Goal: Task Accomplishment & Management: Manage account settings

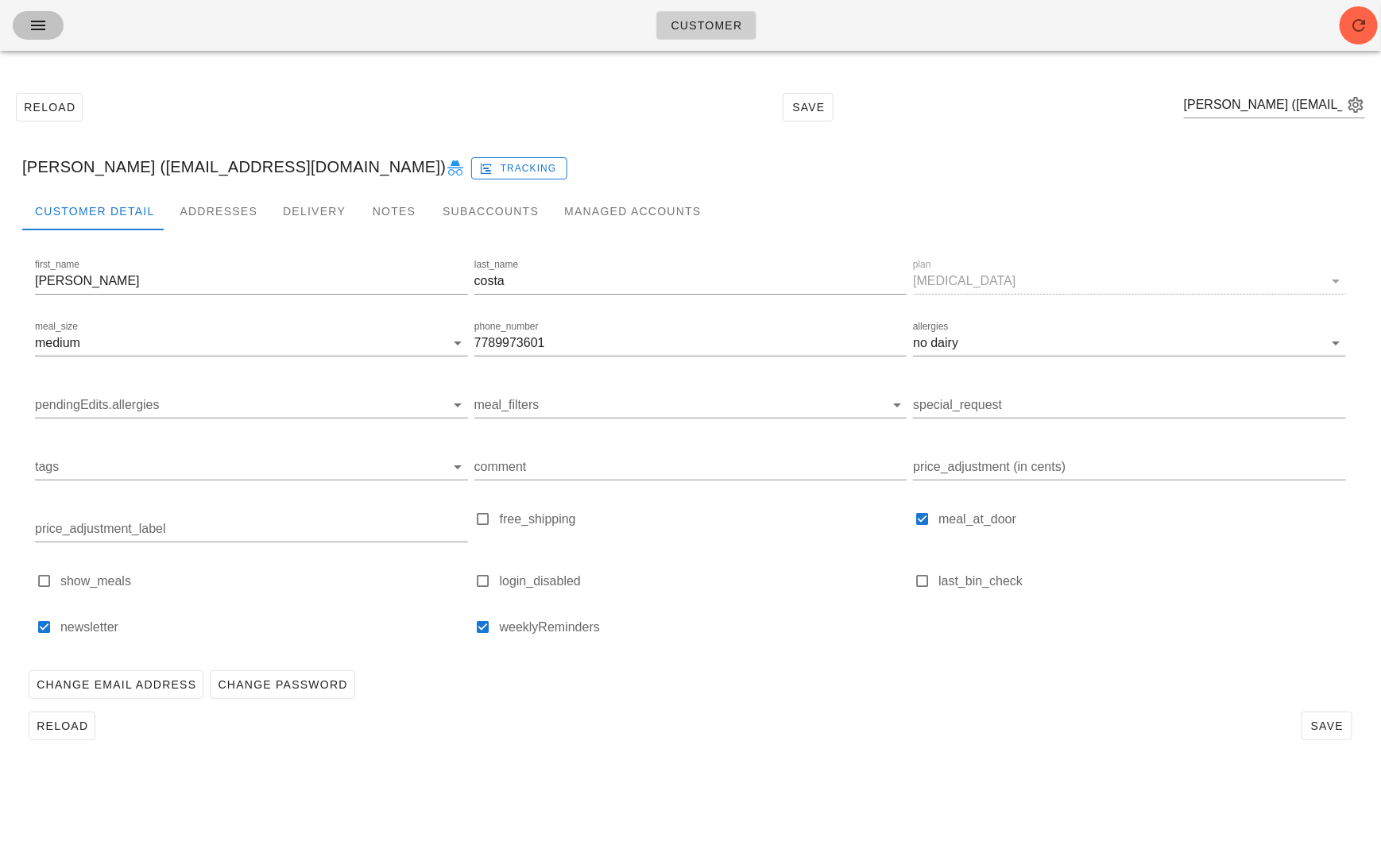
click at [41, 35] on button "button" at bounding box center [38, 25] width 51 height 28
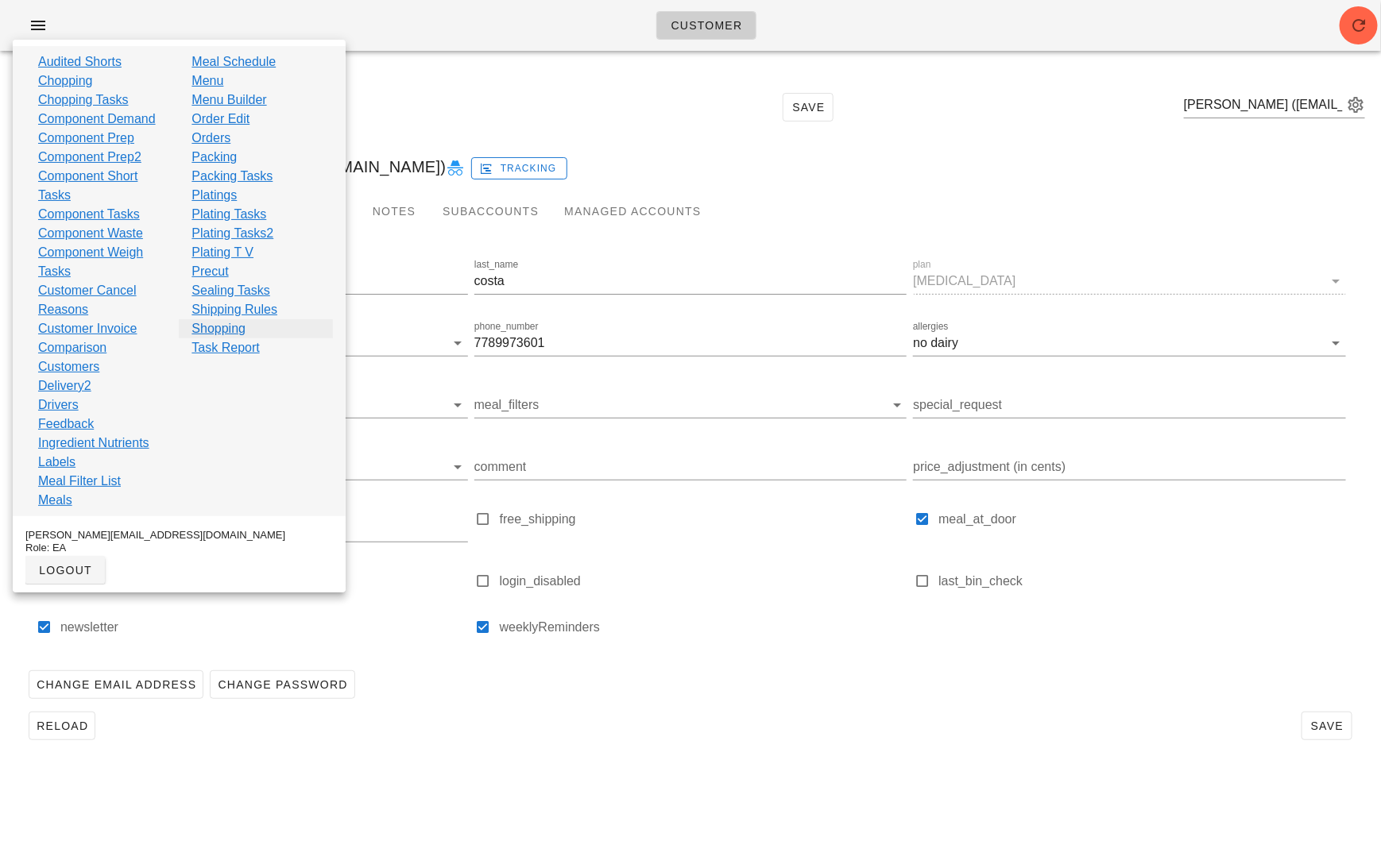
click at [234, 330] on link "Shopping" at bounding box center [218, 329] width 54 height 19
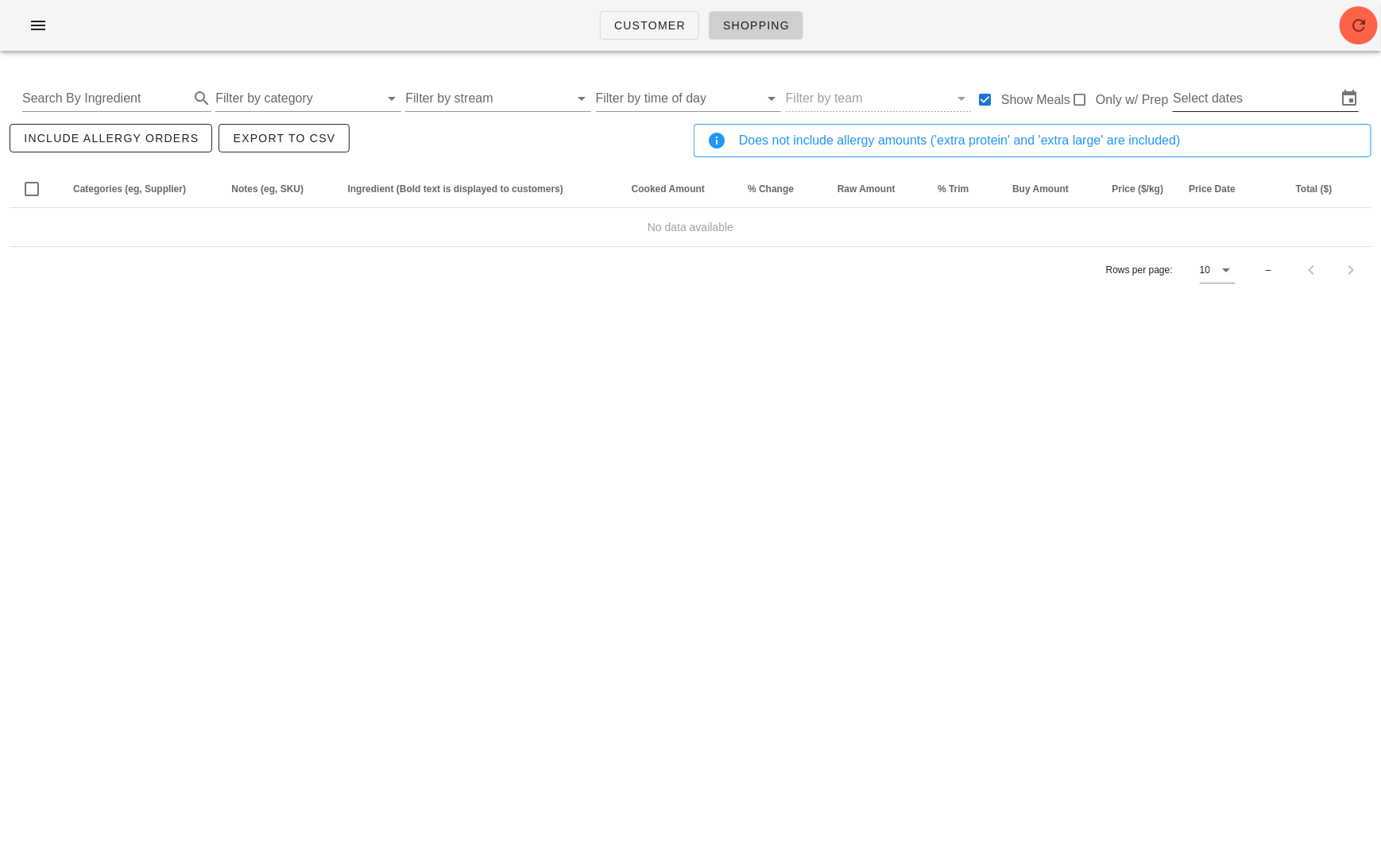
click at [1239, 104] on input "Select dates" at bounding box center [1255, 97] width 164 height 25
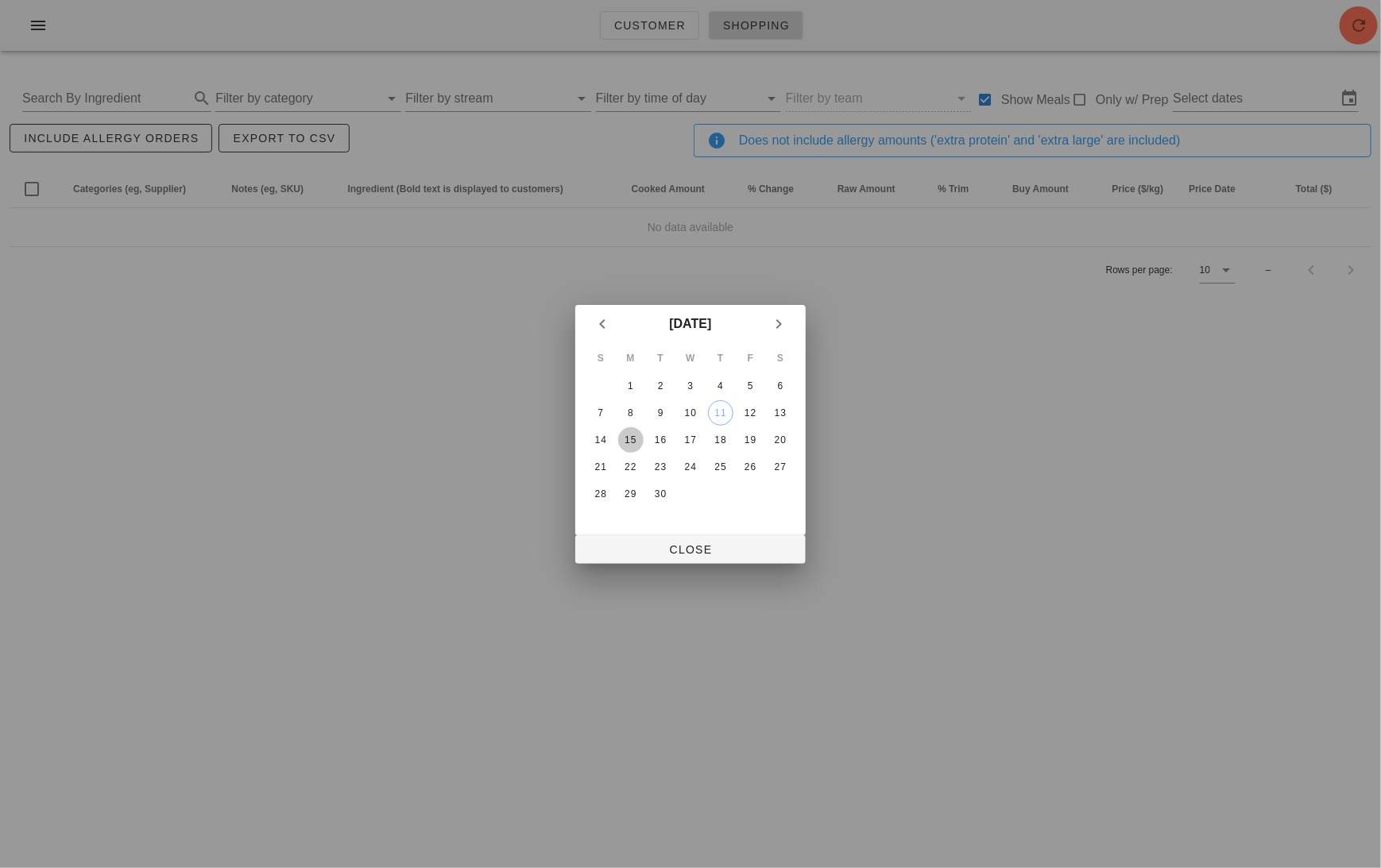
click at [638, 434] on div "15" at bounding box center [630, 439] width 25 height 11
click at [667, 434] on div "16" at bounding box center [659, 439] width 25 height 11
click at [684, 436] on div "17" at bounding box center [690, 439] width 25 height 11
click at [636, 437] on div "15" at bounding box center [630, 439] width 25 height 11
click at [694, 550] on span "Close" at bounding box center [690, 550] width 205 height 13
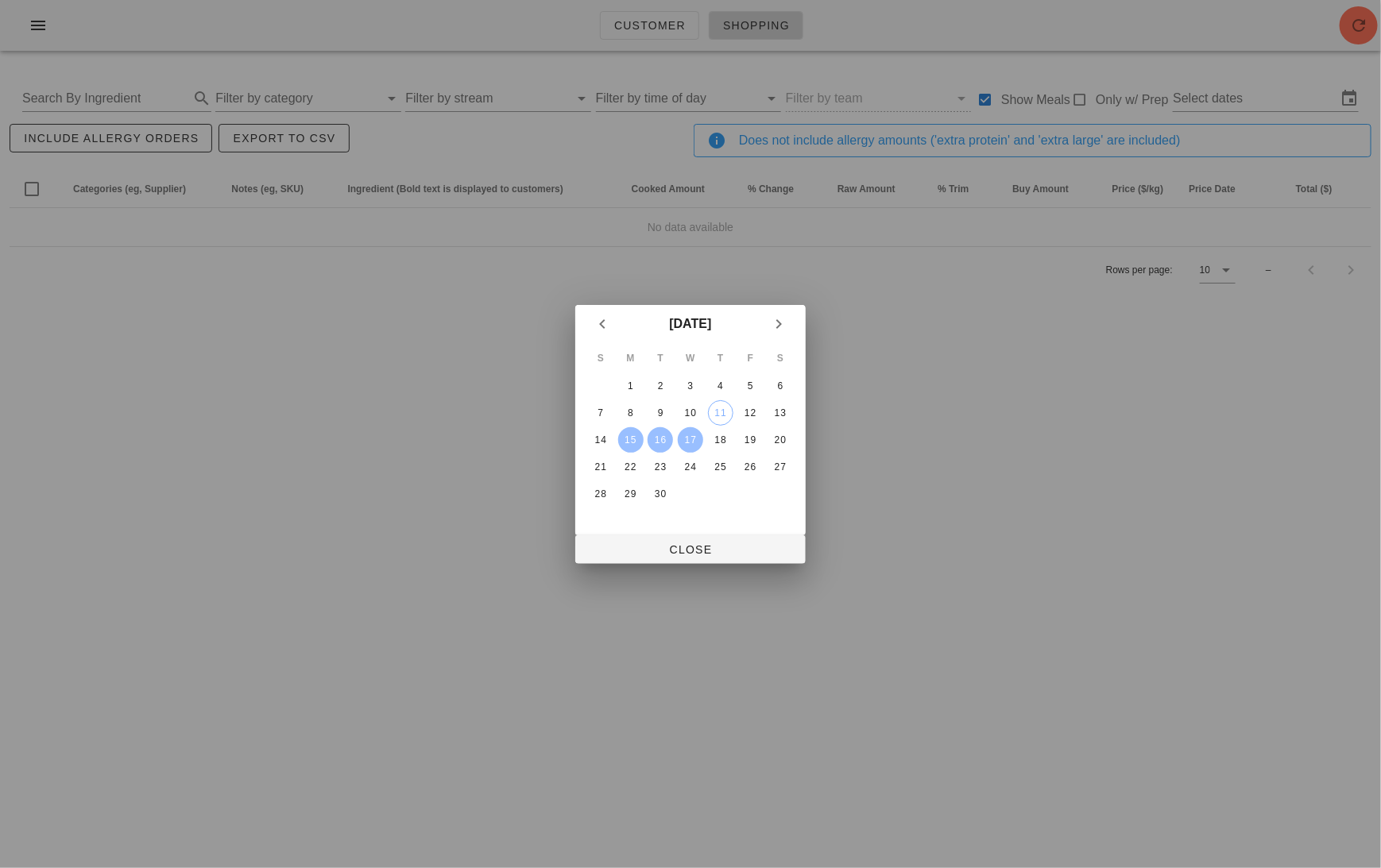
type input "Mon Sep 15 - Wed Sep 17"
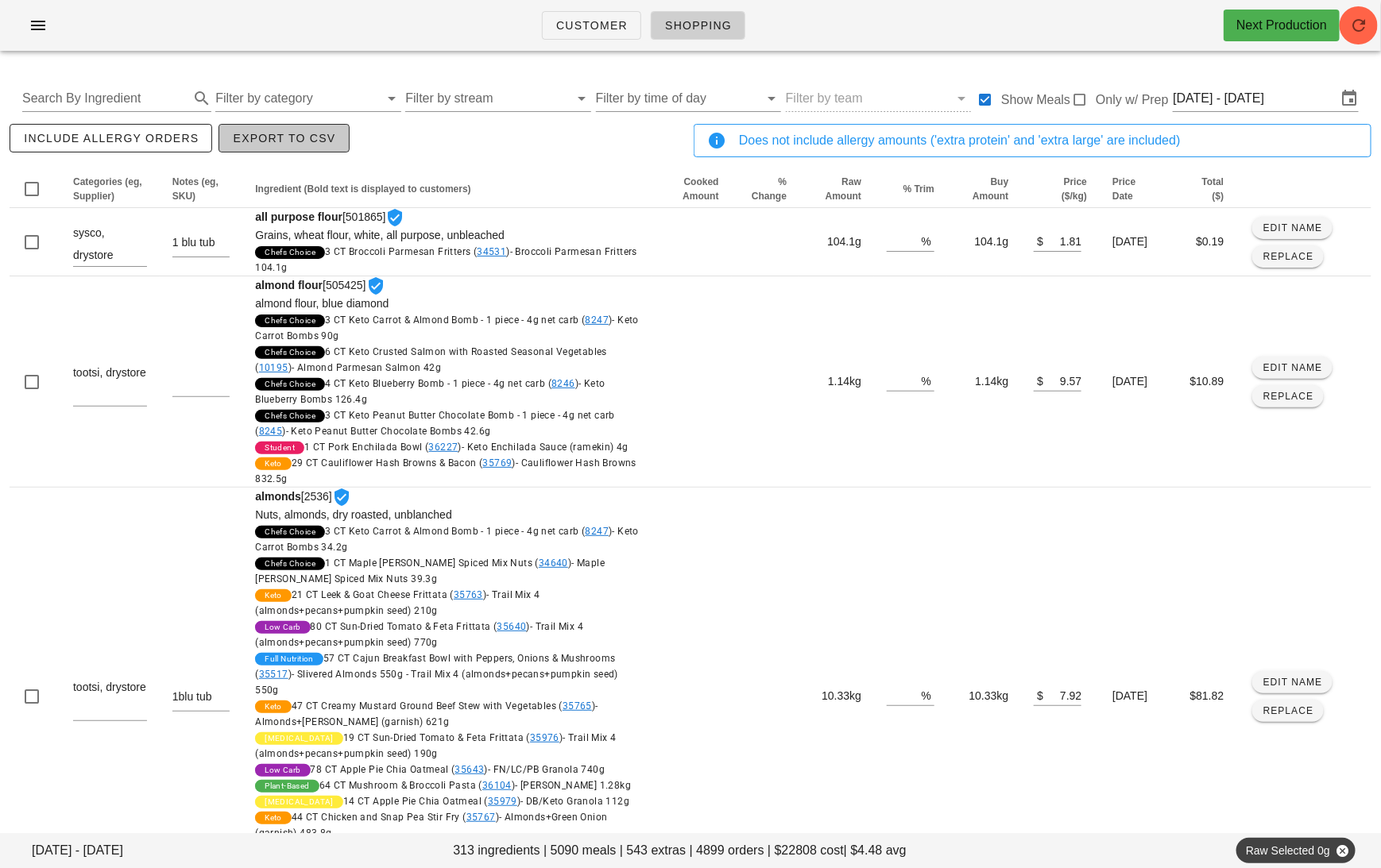
click at [323, 135] on span "Export to CSV" at bounding box center [284, 138] width 104 height 13
click at [614, 23] on span "Customer" at bounding box center [591, 25] width 73 height 13
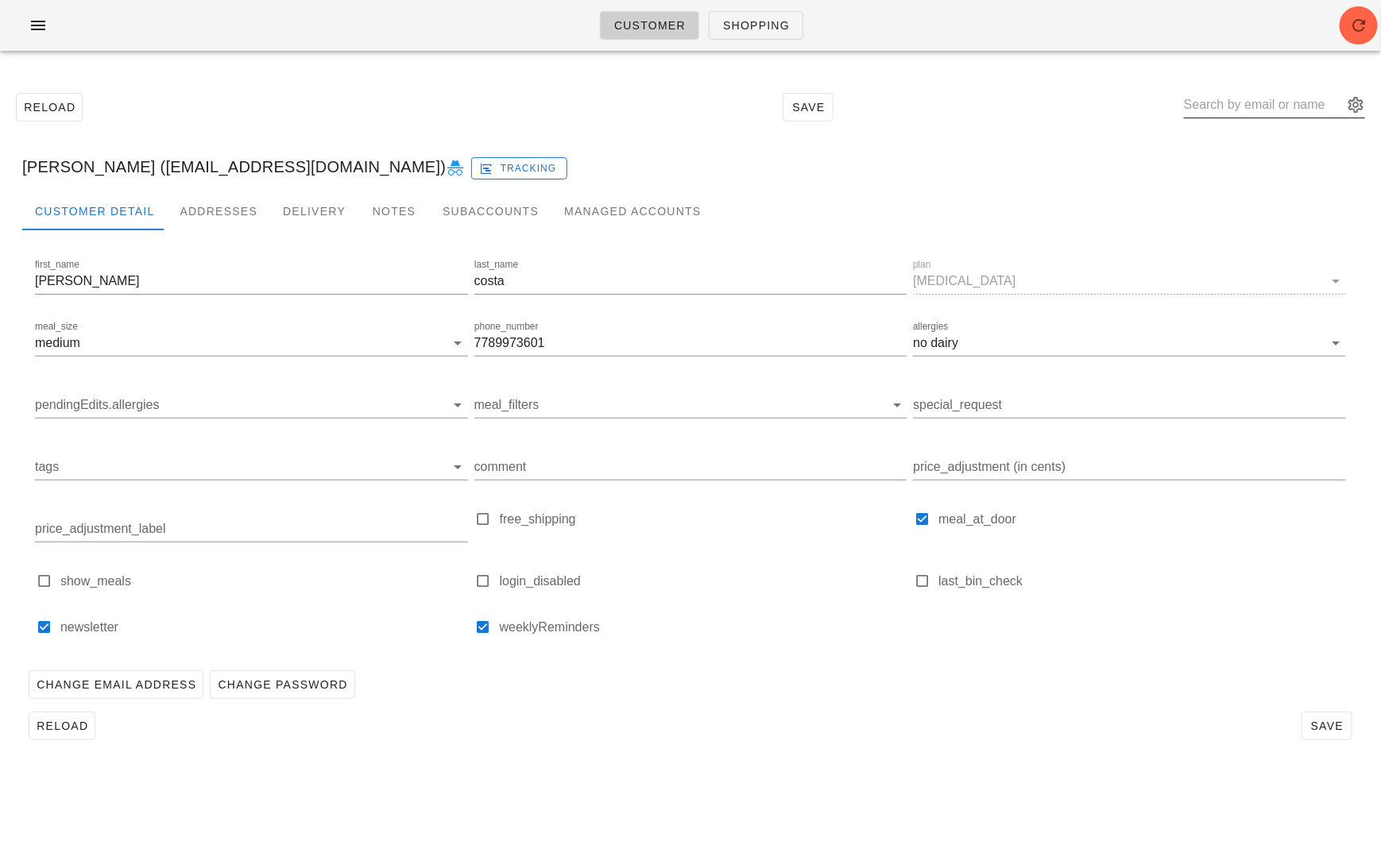
click at [1244, 102] on input "text" at bounding box center [1263, 104] width 159 height 25
paste input "ic.giovani@me.com"
type input "ic.giovani@me.com"
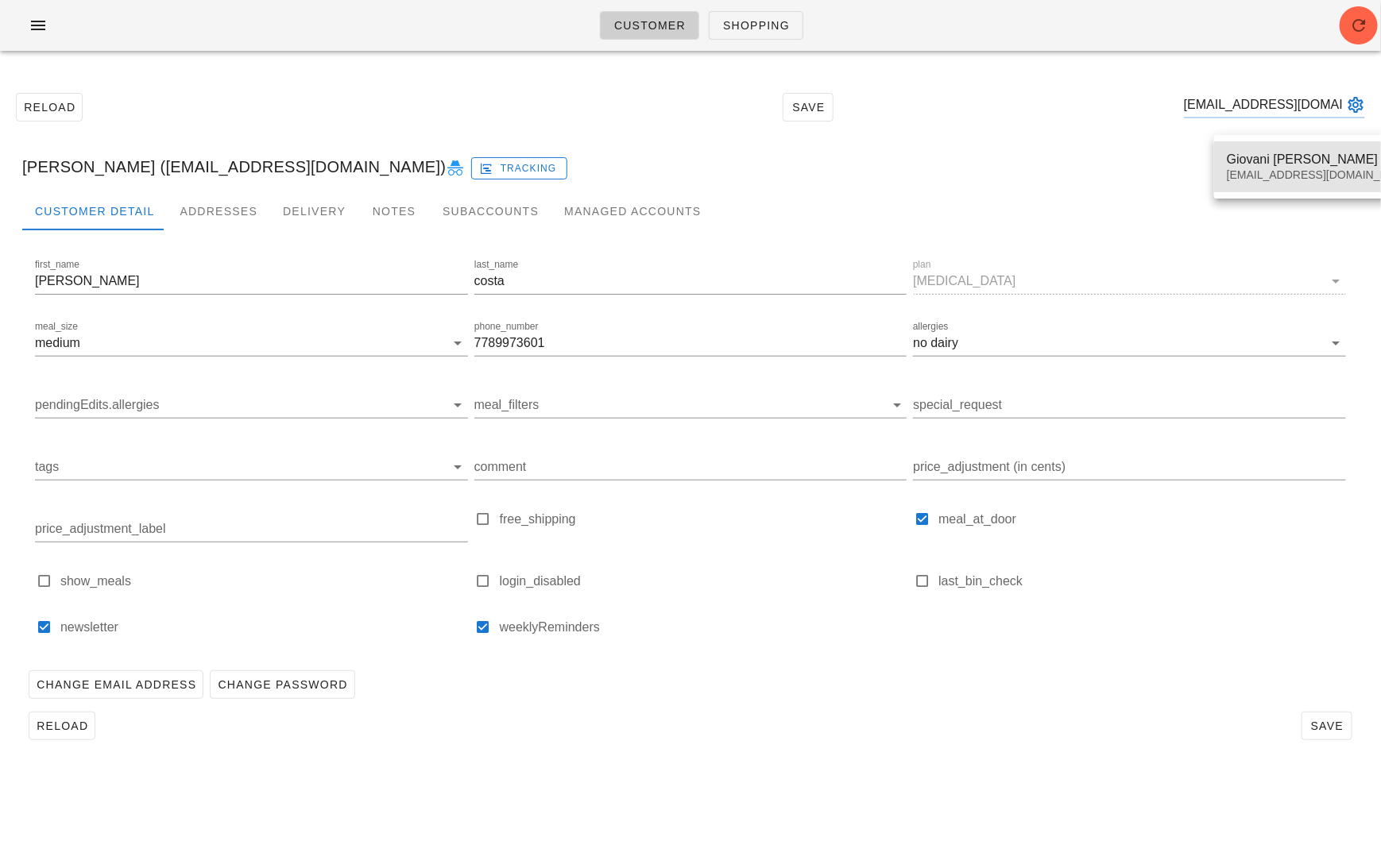
click at [1252, 147] on div "Giovani Izidorio Cesconetto ic.giovani@me.com" at bounding box center [1321, 167] width 188 height 49
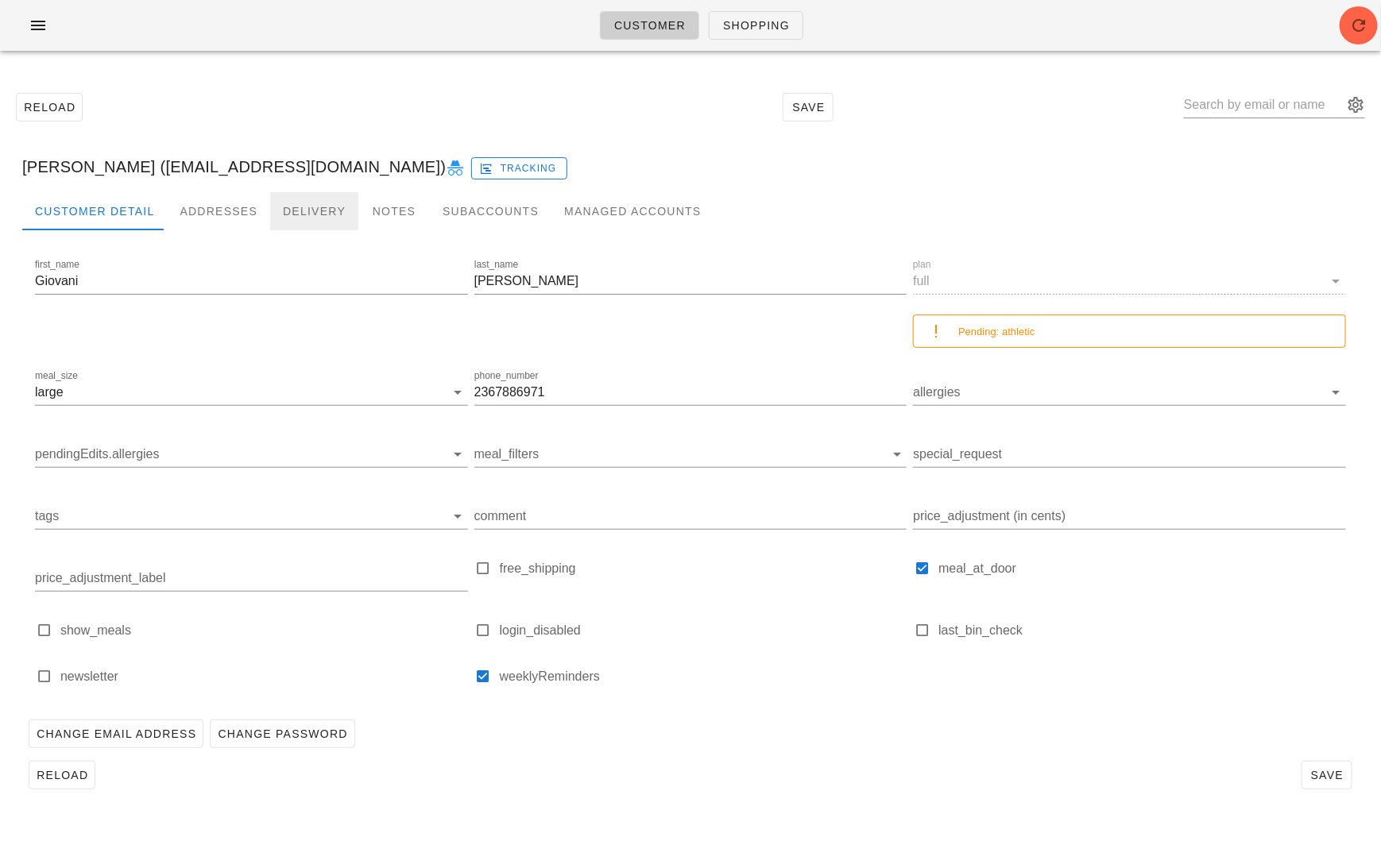
click at [312, 206] on div "Delivery" at bounding box center [314, 211] width 88 height 38
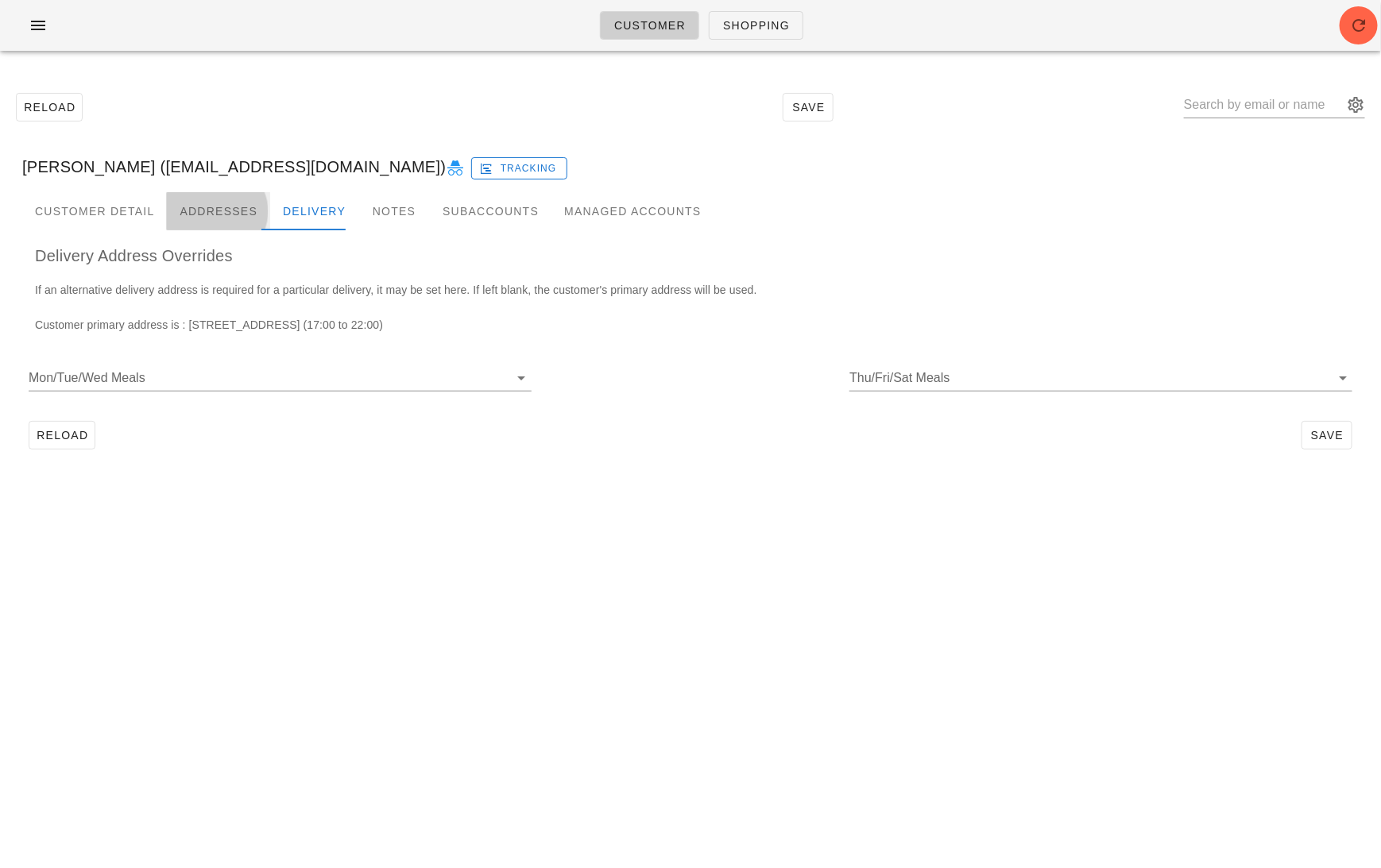
click at [210, 215] on div "Addresses" at bounding box center [218, 211] width 104 height 38
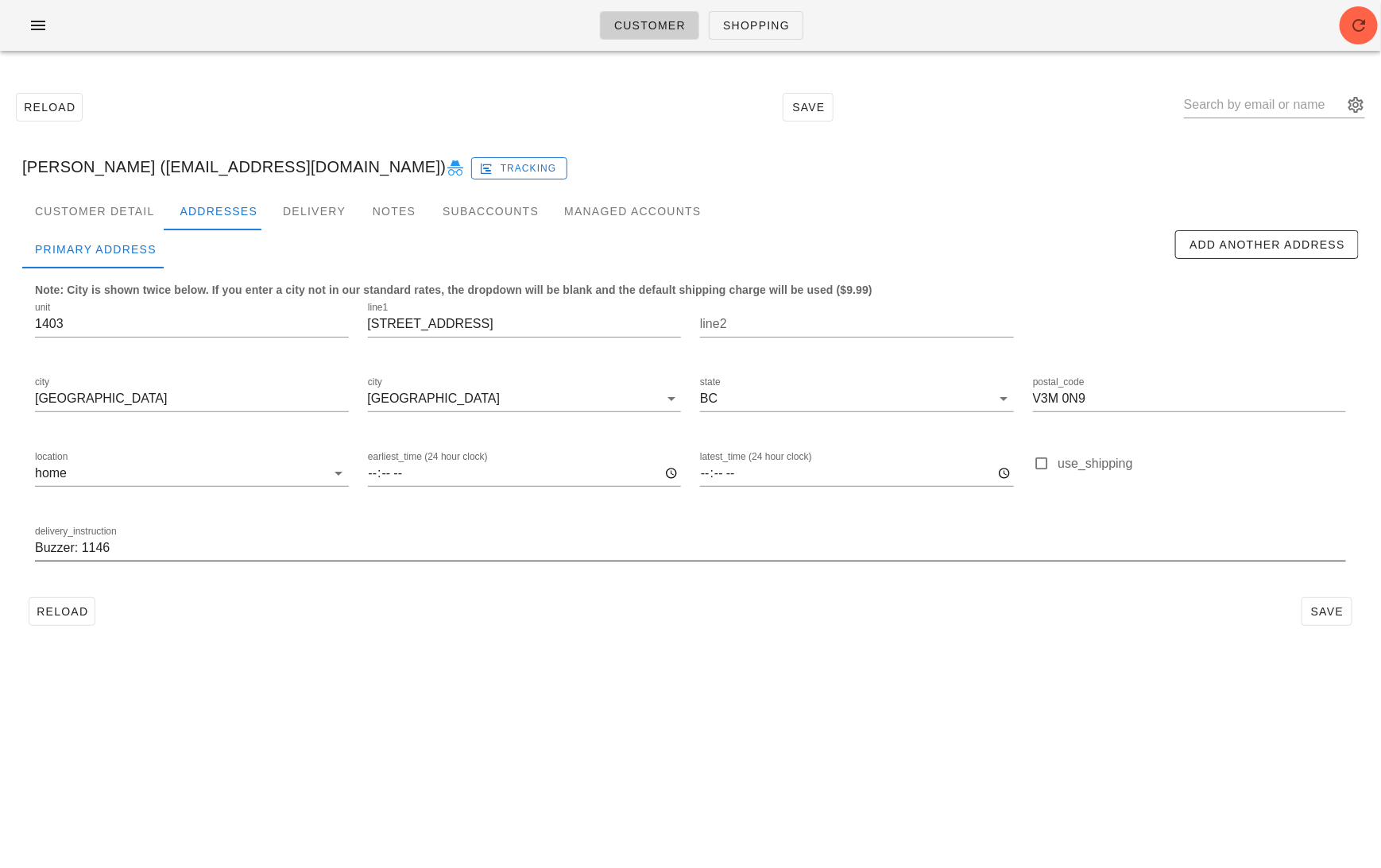
click at [221, 542] on input "Buzzer: 1146" at bounding box center [690, 547] width 1311 height 25
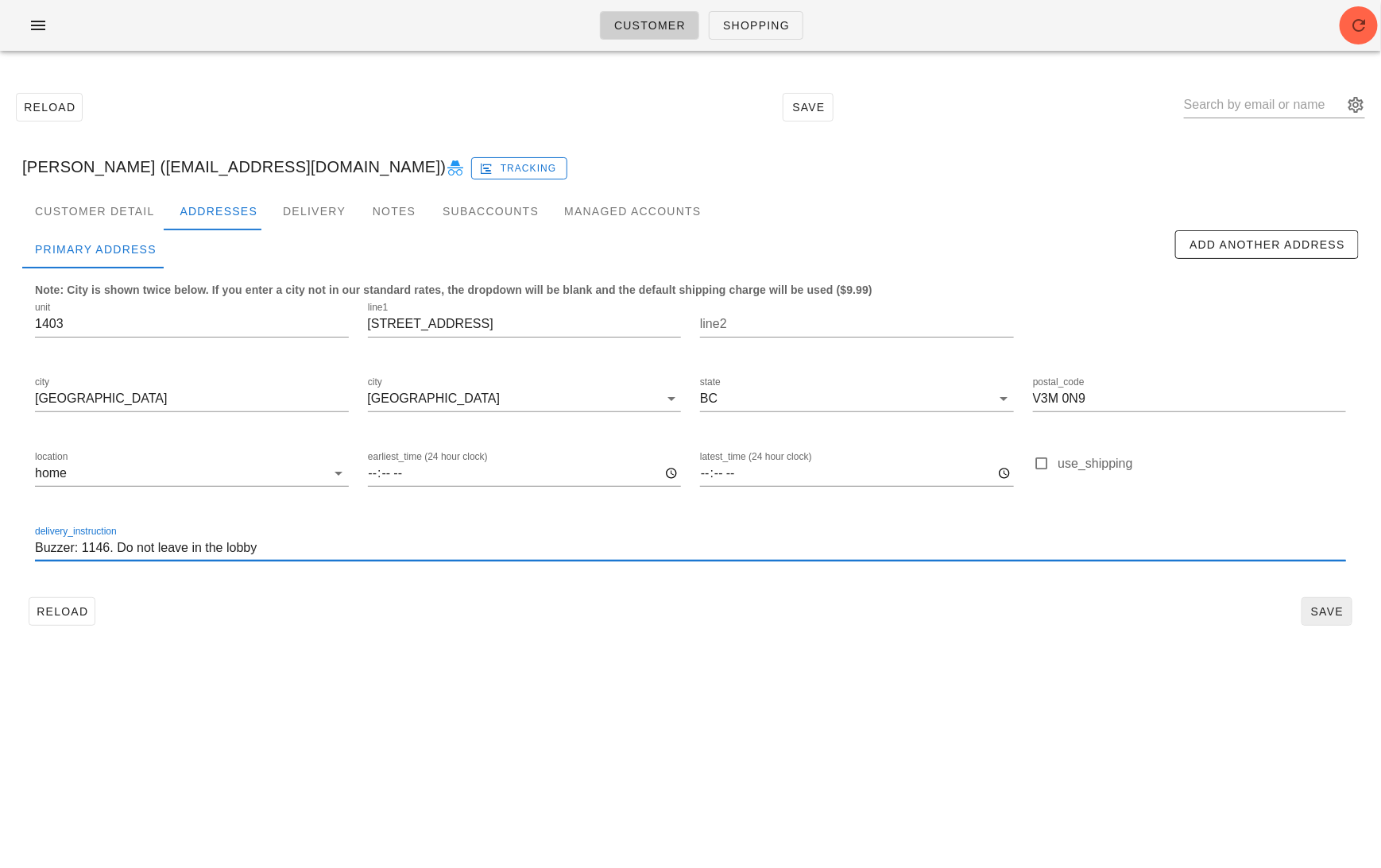
type input "Buzzer: 1146. Do not leave in the lobby"
click at [1321, 605] on span "Save" at bounding box center [1327, 611] width 36 height 13
drag, startPoint x: 307, startPoint y: 544, endPoint x: 1, endPoint y: 544, distance: 306.0
click at [4, 544] on div "Reload Save Giovani Izidorio Cesconetto (ic.giovani@me.com) Tracking Customer D…" at bounding box center [690, 359] width 1381 height 591
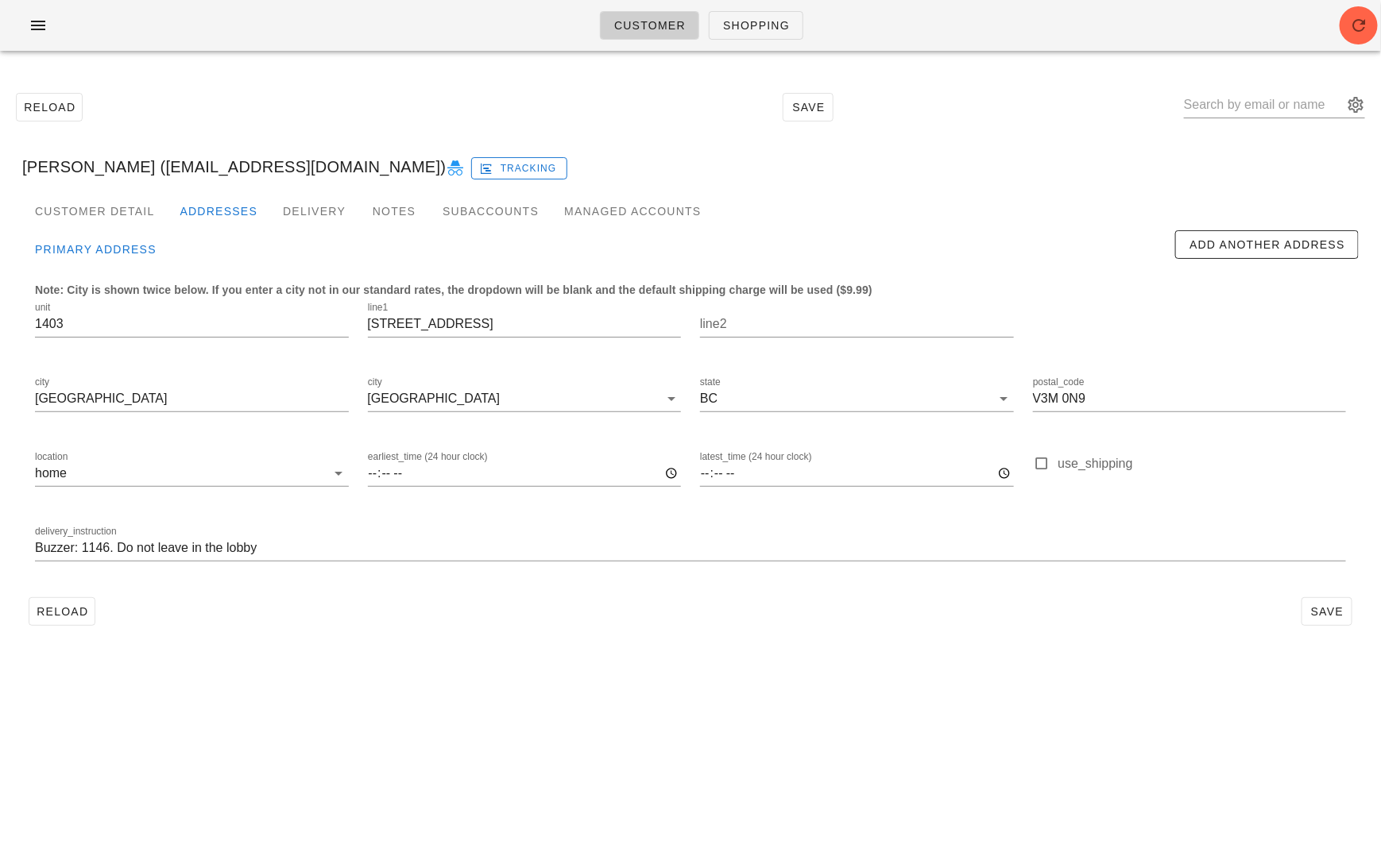
type input "Giovani Izidorio Cesconetto (ic.giovani@me.com)"
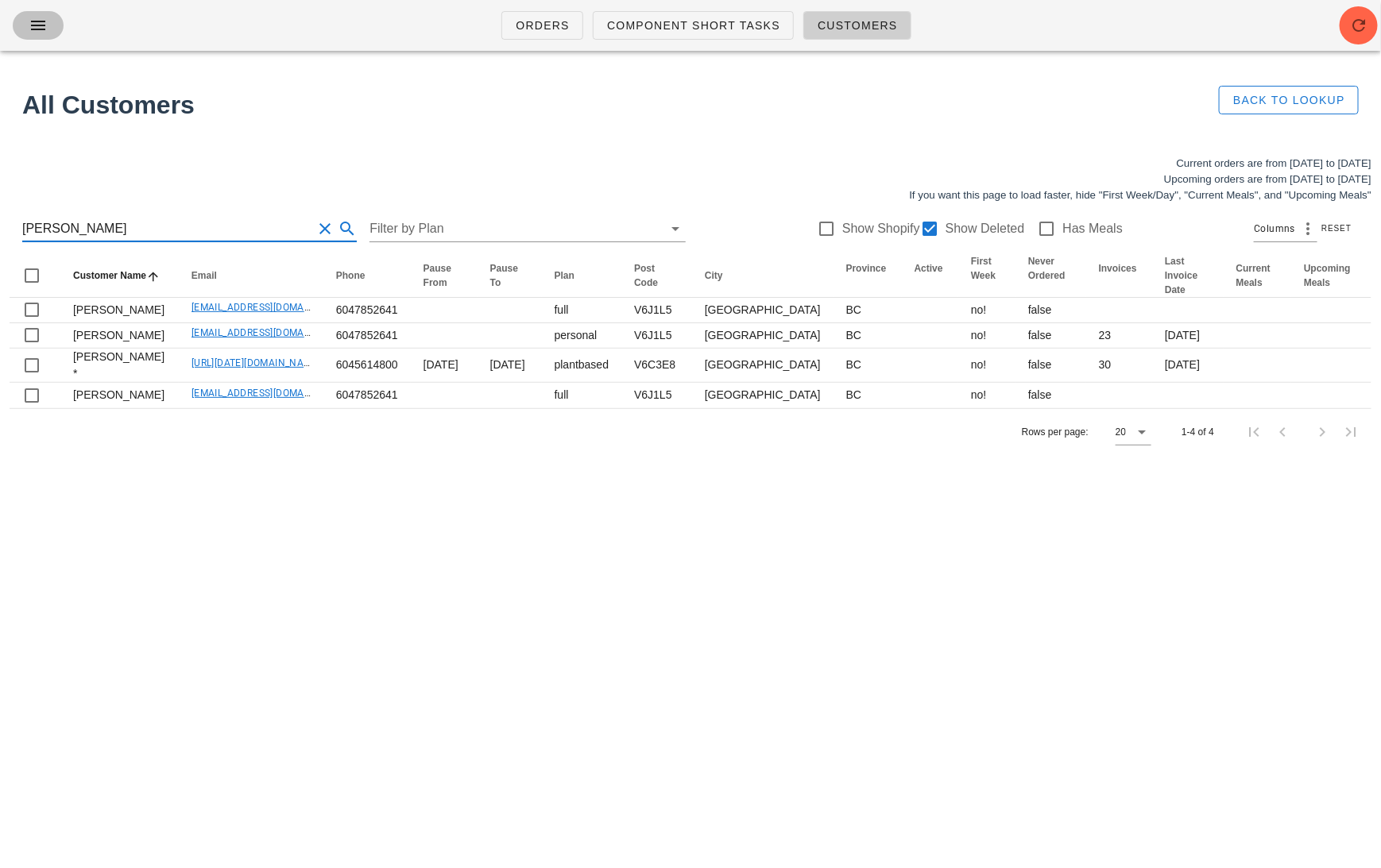
click at [41, 35] on button "button" at bounding box center [38, 25] width 51 height 28
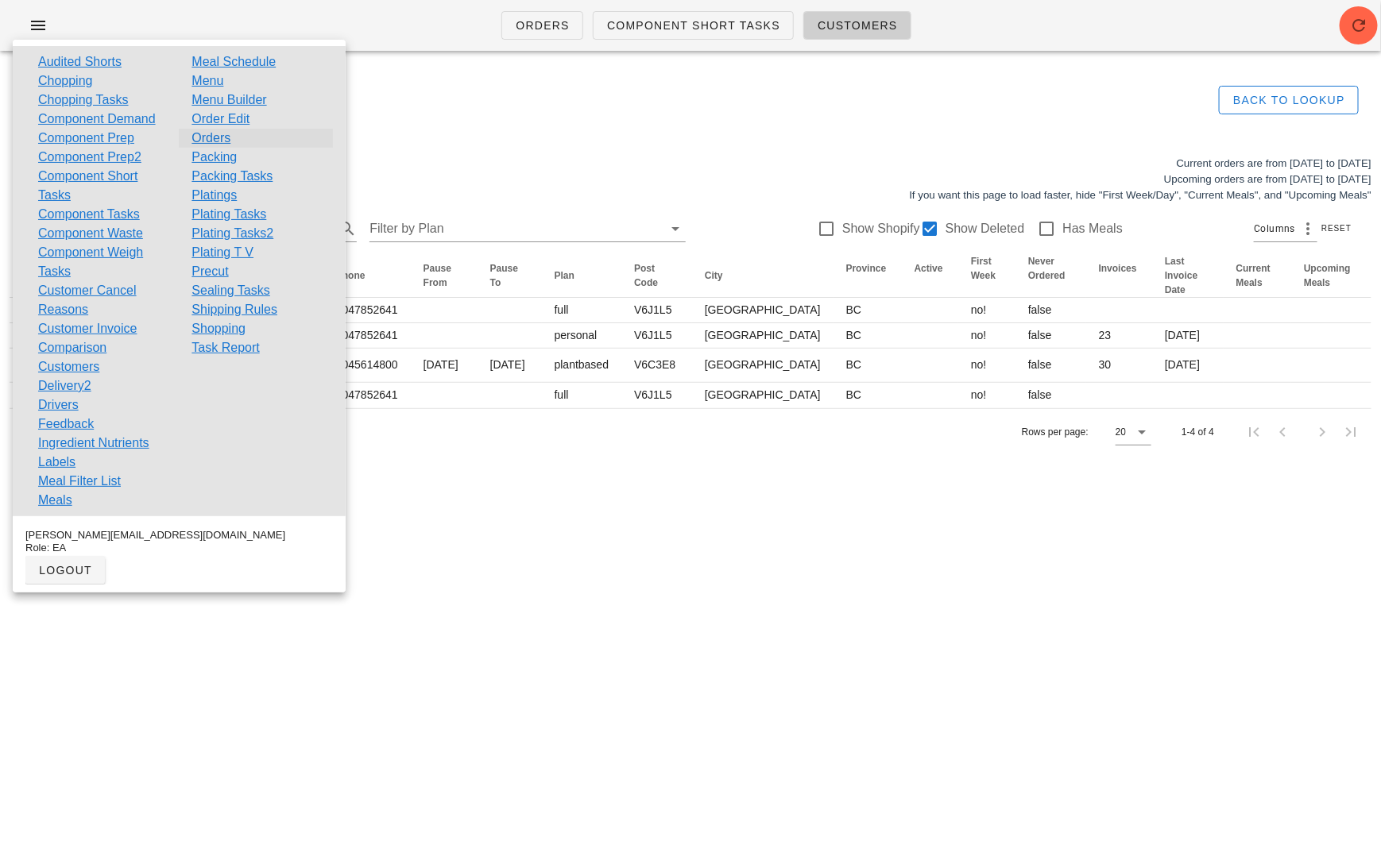
click at [222, 135] on link "Orders" at bounding box center [211, 138] width 39 height 19
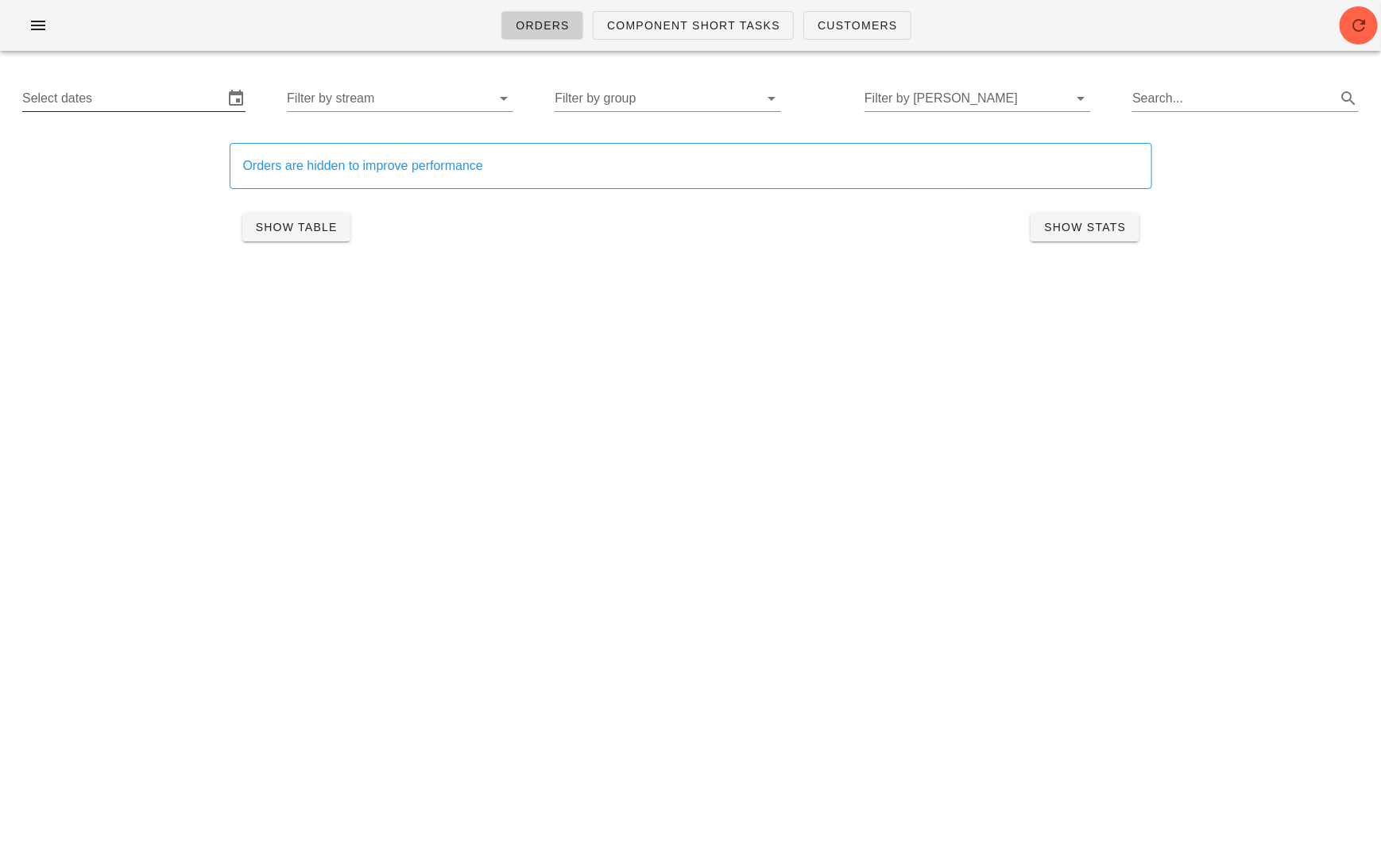
click at [180, 85] on input "Select dates" at bounding box center [123, 97] width 201 height 25
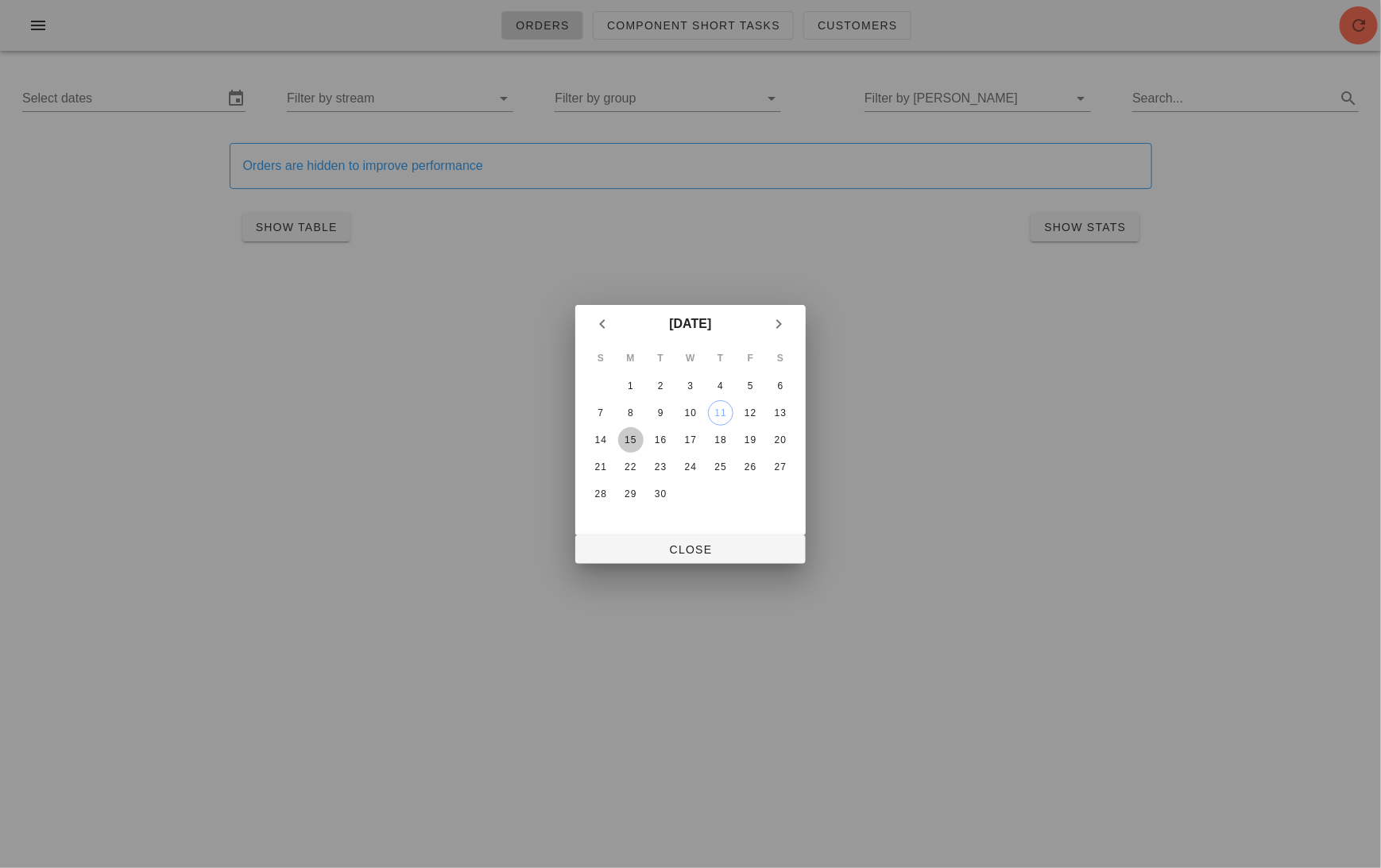
click at [635, 437] on div "15" at bounding box center [630, 439] width 25 height 11
click at [789, 436] on div "20" at bounding box center [779, 439] width 25 height 11
click at [735, 548] on span "Close" at bounding box center [690, 550] width 205 height 13
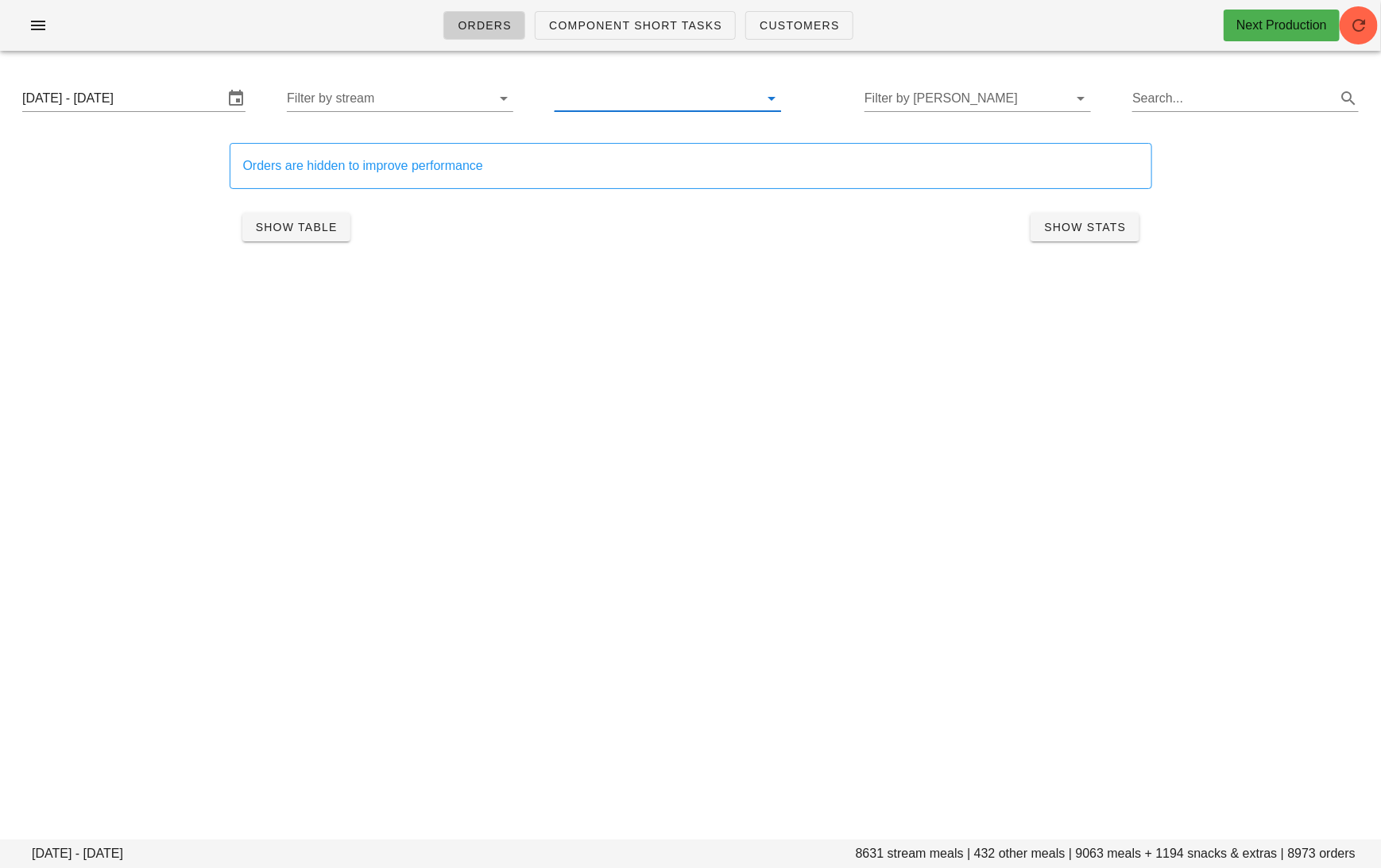
click at [584, 93] on input "text" at bounding box center [654, 97] width 201 height 25
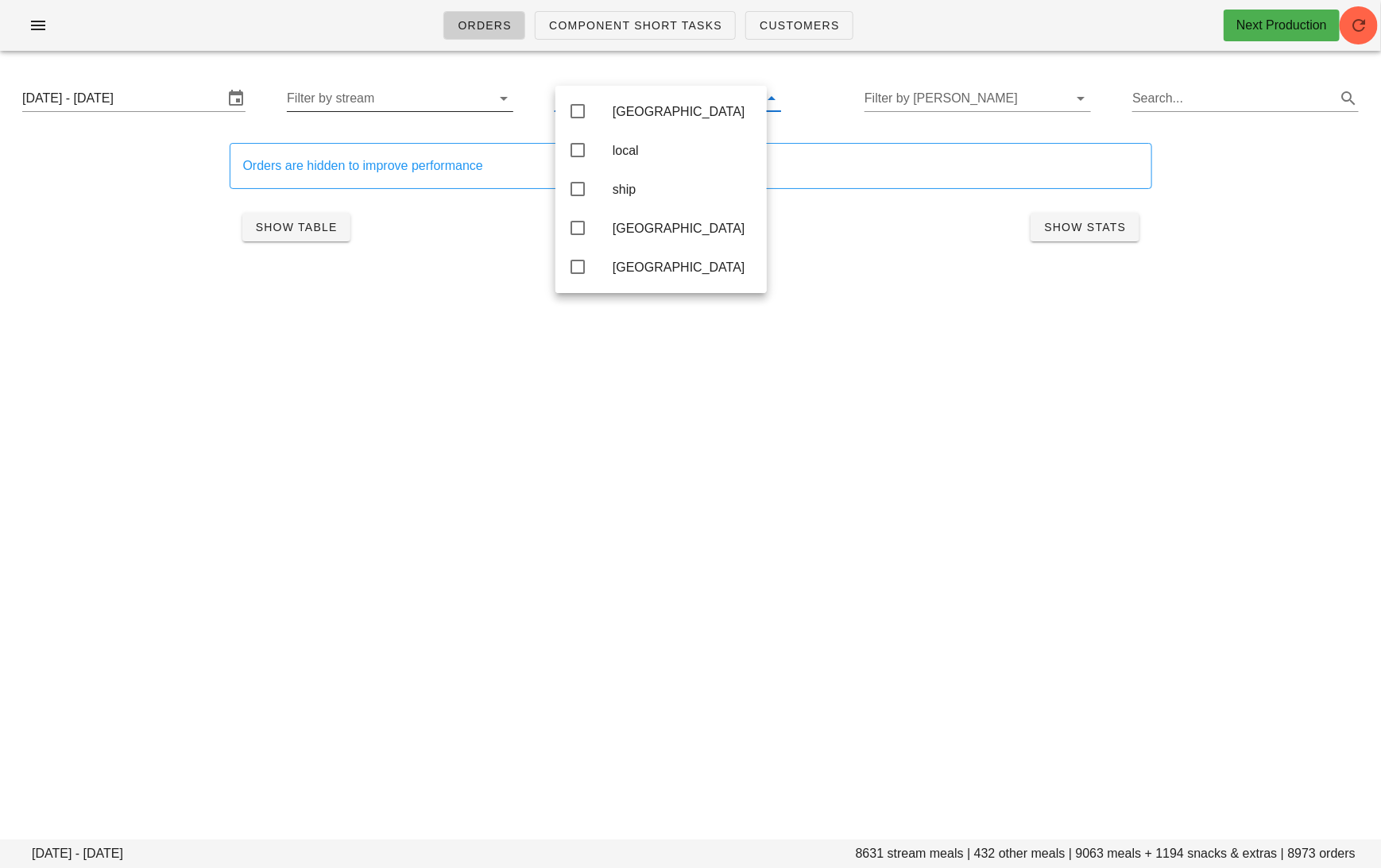
click at [448, 104] on input "Filter by stream" at bounding box center [387, 97] width 201 height 25
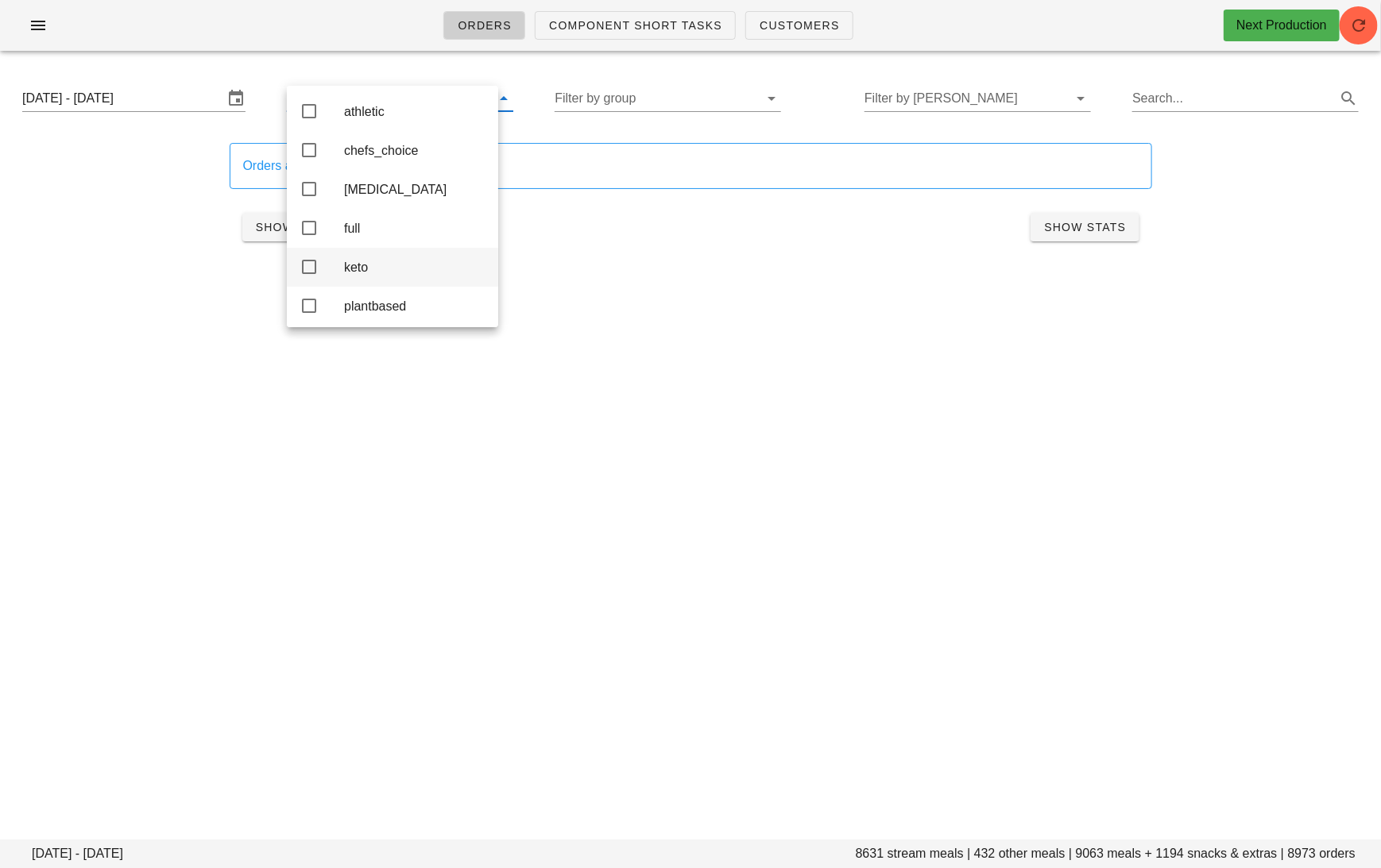
click at [400, 282] on div "keto" at bounding box center [415, 267] width 142 height 35
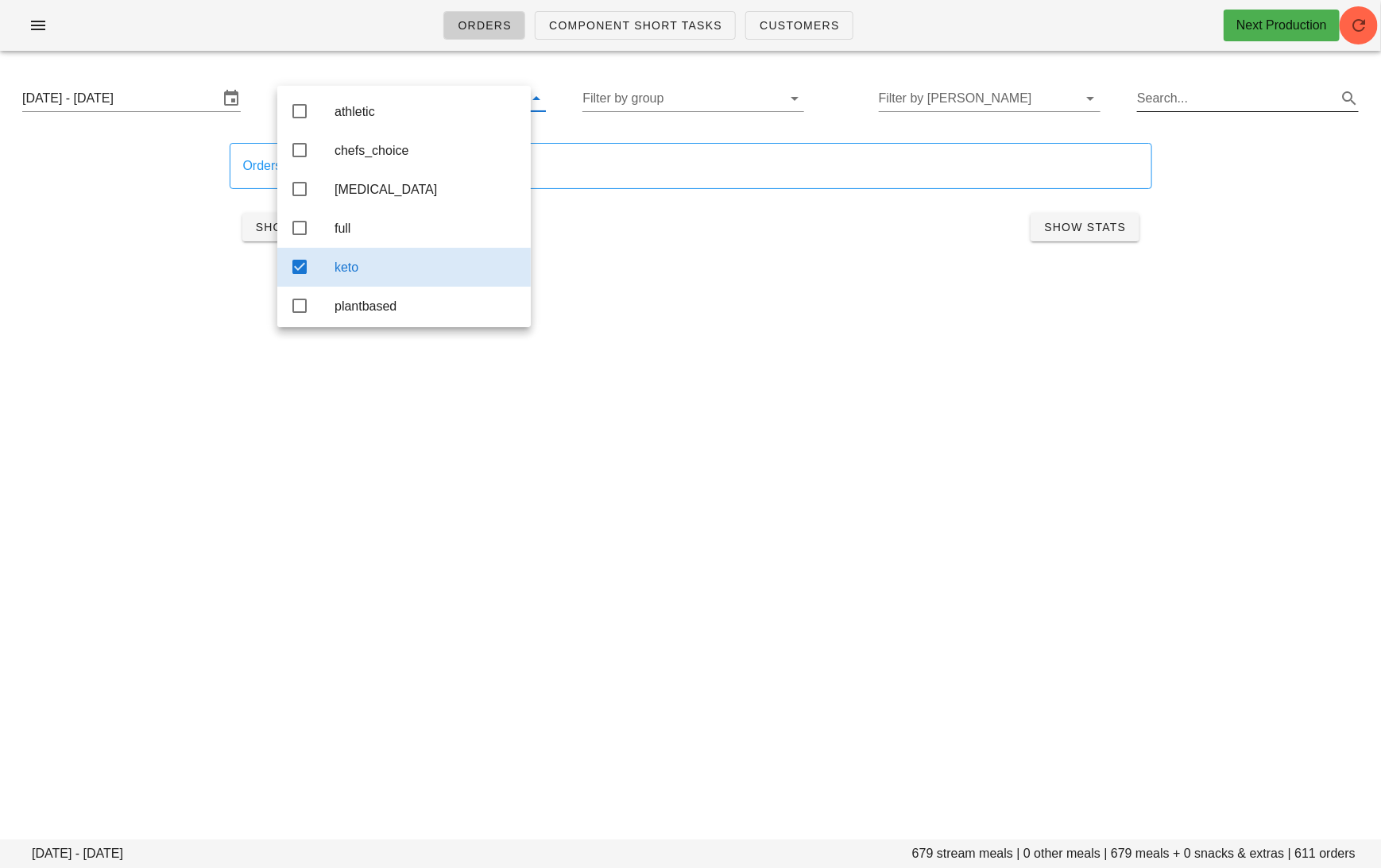
click at [1188, 99] on input "Search..." at bounding box center [1234, 97] width 196 height 25
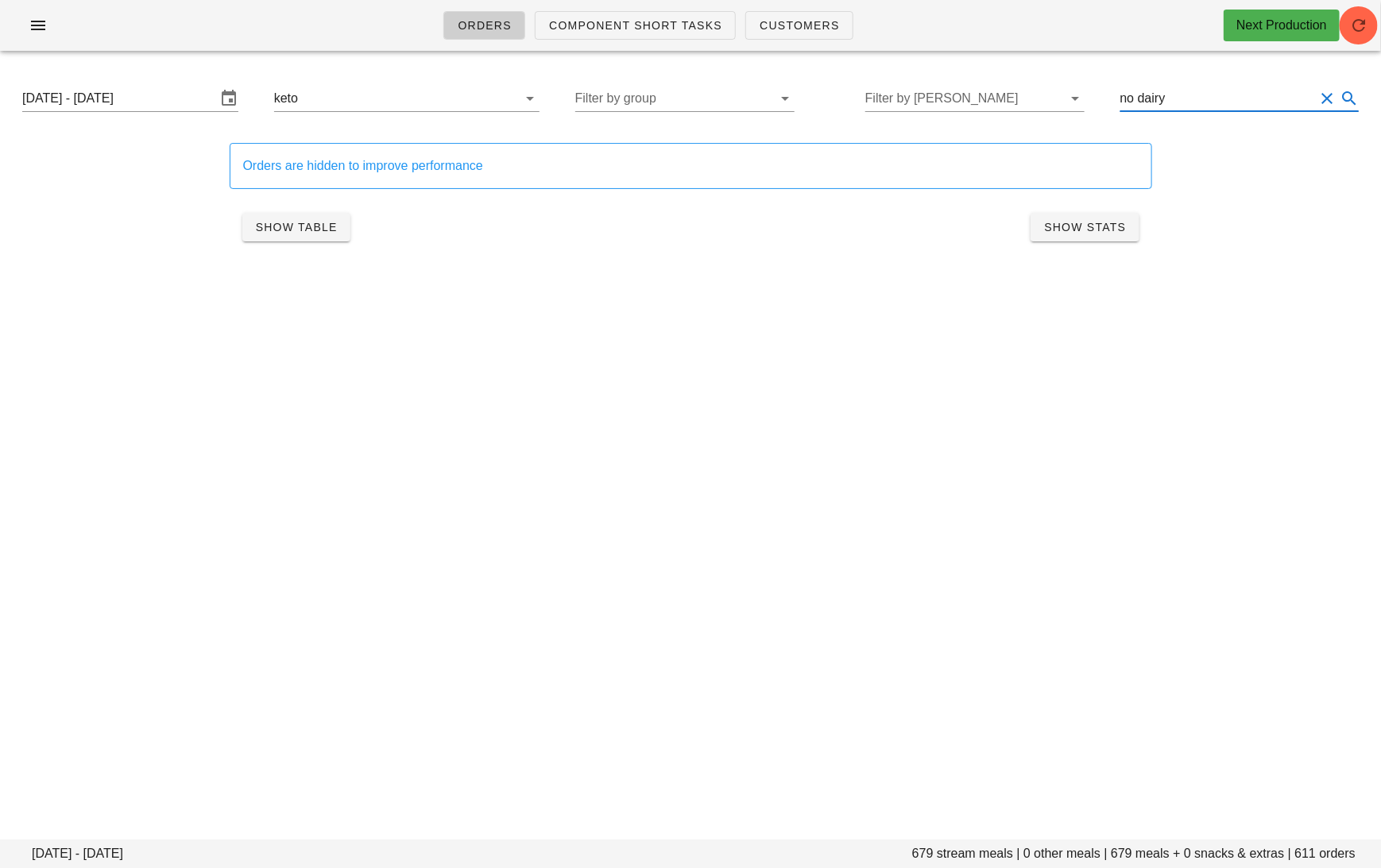
type input "no dairy"
click at [891, 422] on div "Orders Component Short Tasks Customers Next Production [DATE] - [DATE] 679 stre…" at bounding box center [690, 434] width 1381 height 868
click at [305, 221] on span "Show Table" at bounding box center [296, 227] width 83 height 13
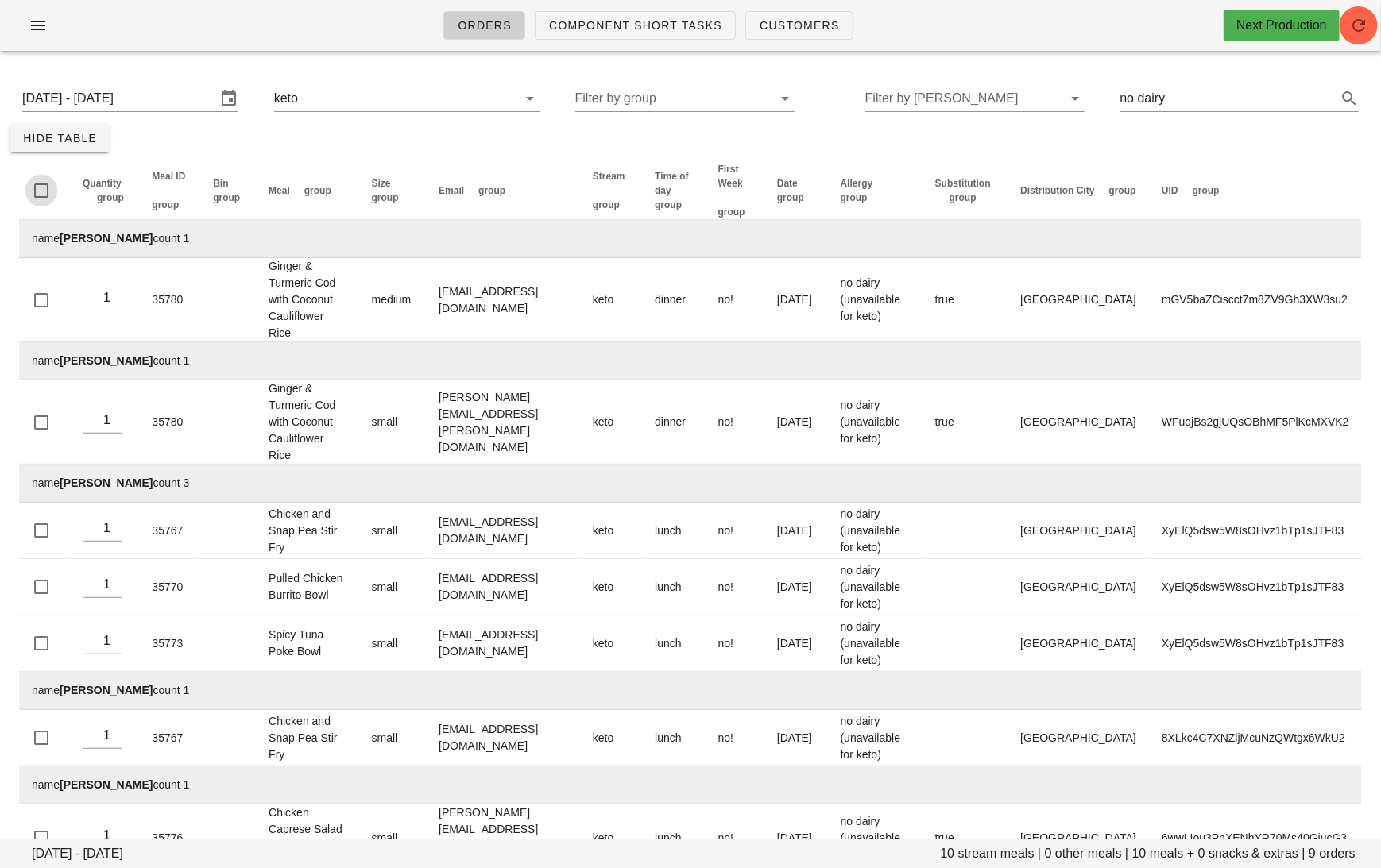
click at [45, 186] on div at bounding box center [41, 190] width 27 height 27
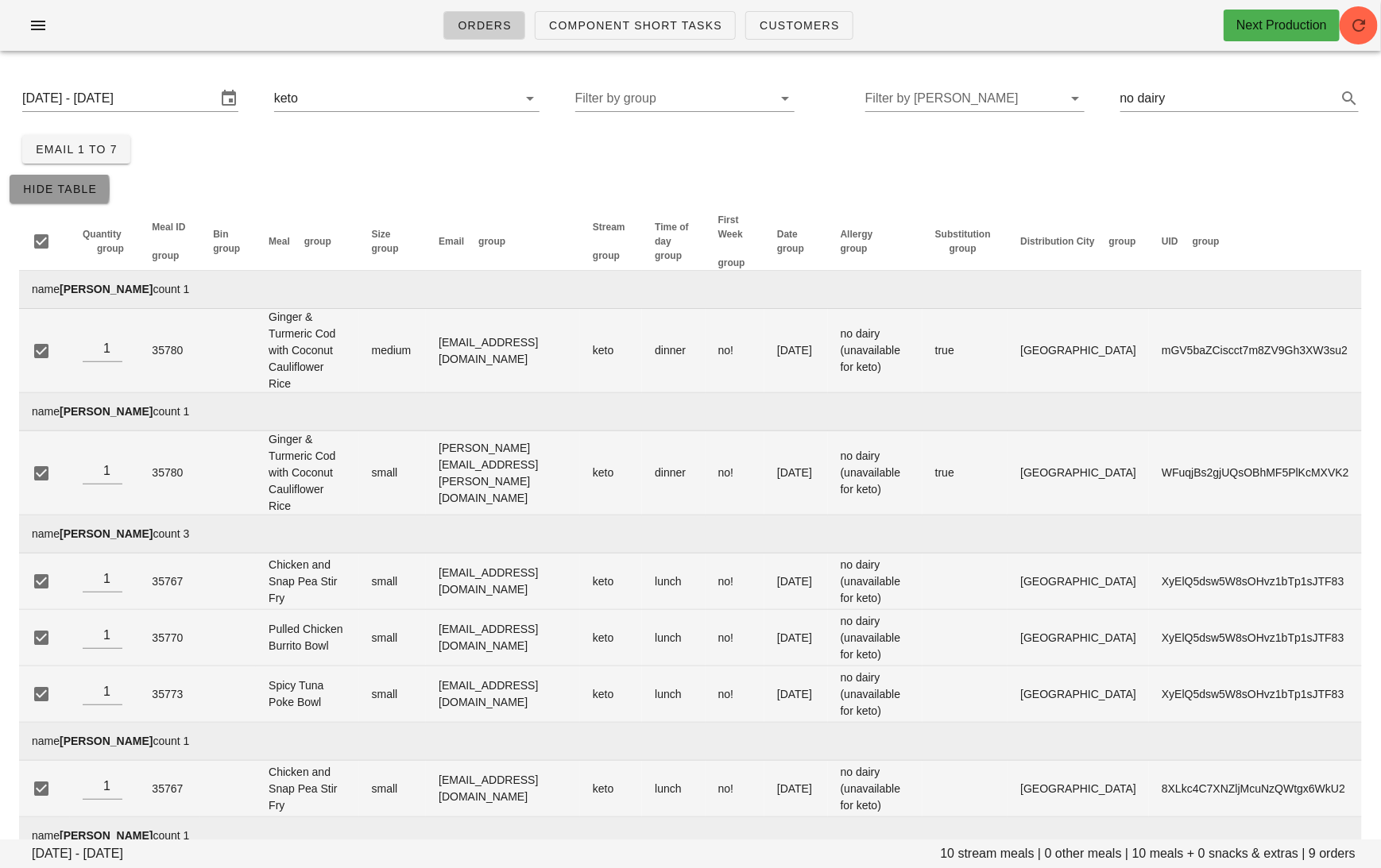
click at [46, 185] on span "Hide Table" at bounding box center [60, 189] width 75 height 13
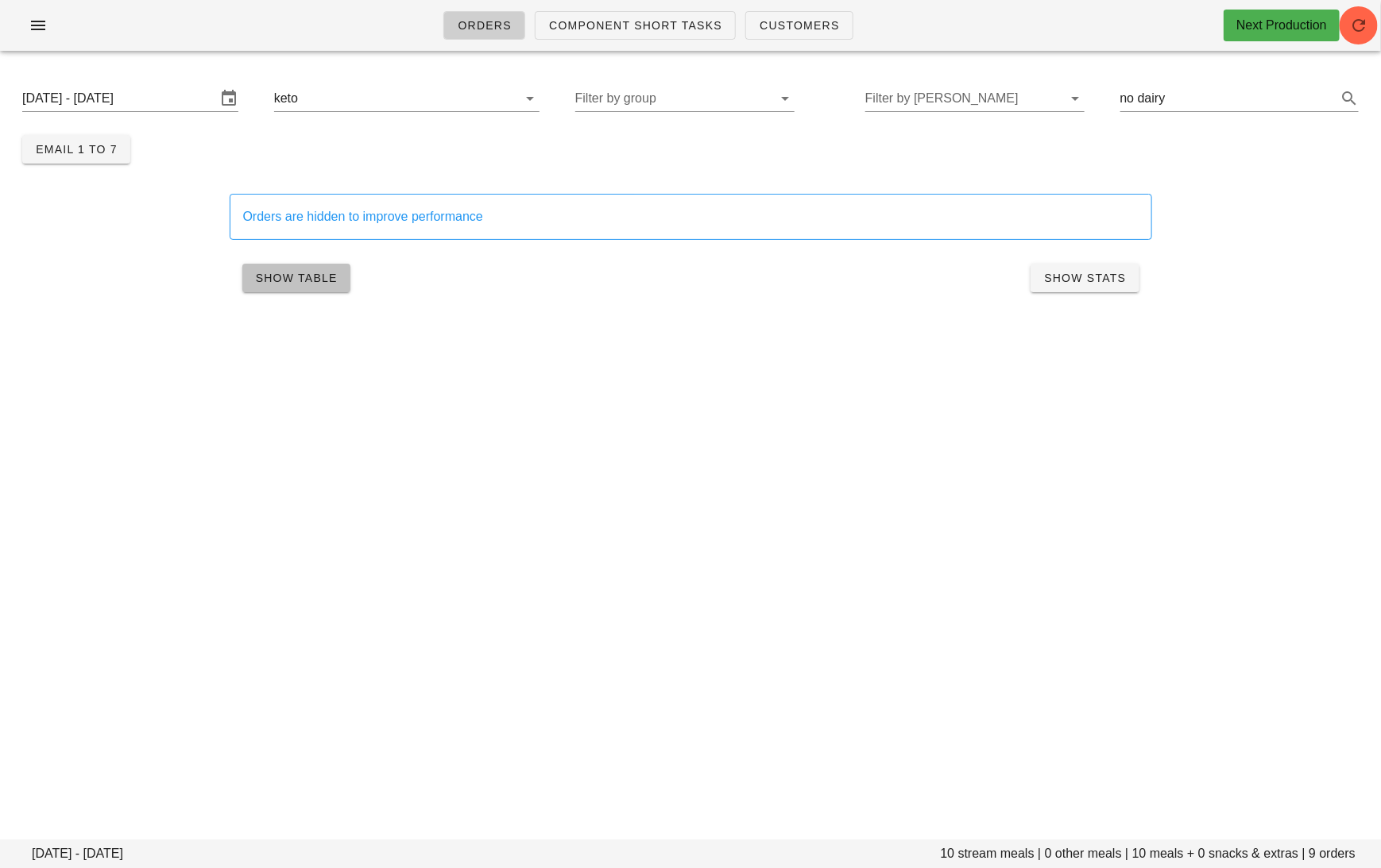
click at [311, 279] on span "Show Table" at bounding box center [296, 278] width 83 height 13
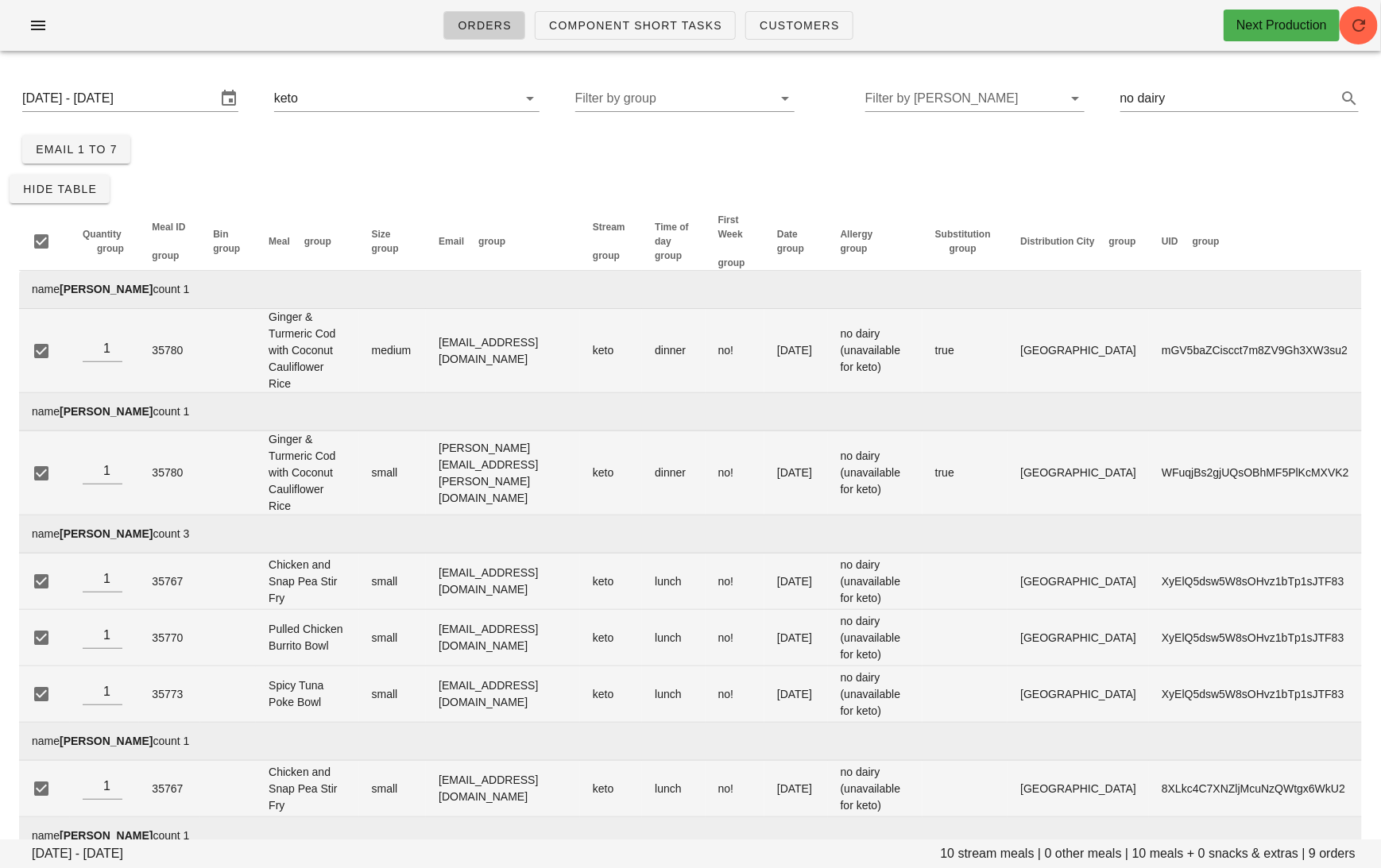
click at [43, 241] on div at bounding box center [41, 241] width 27 height 27
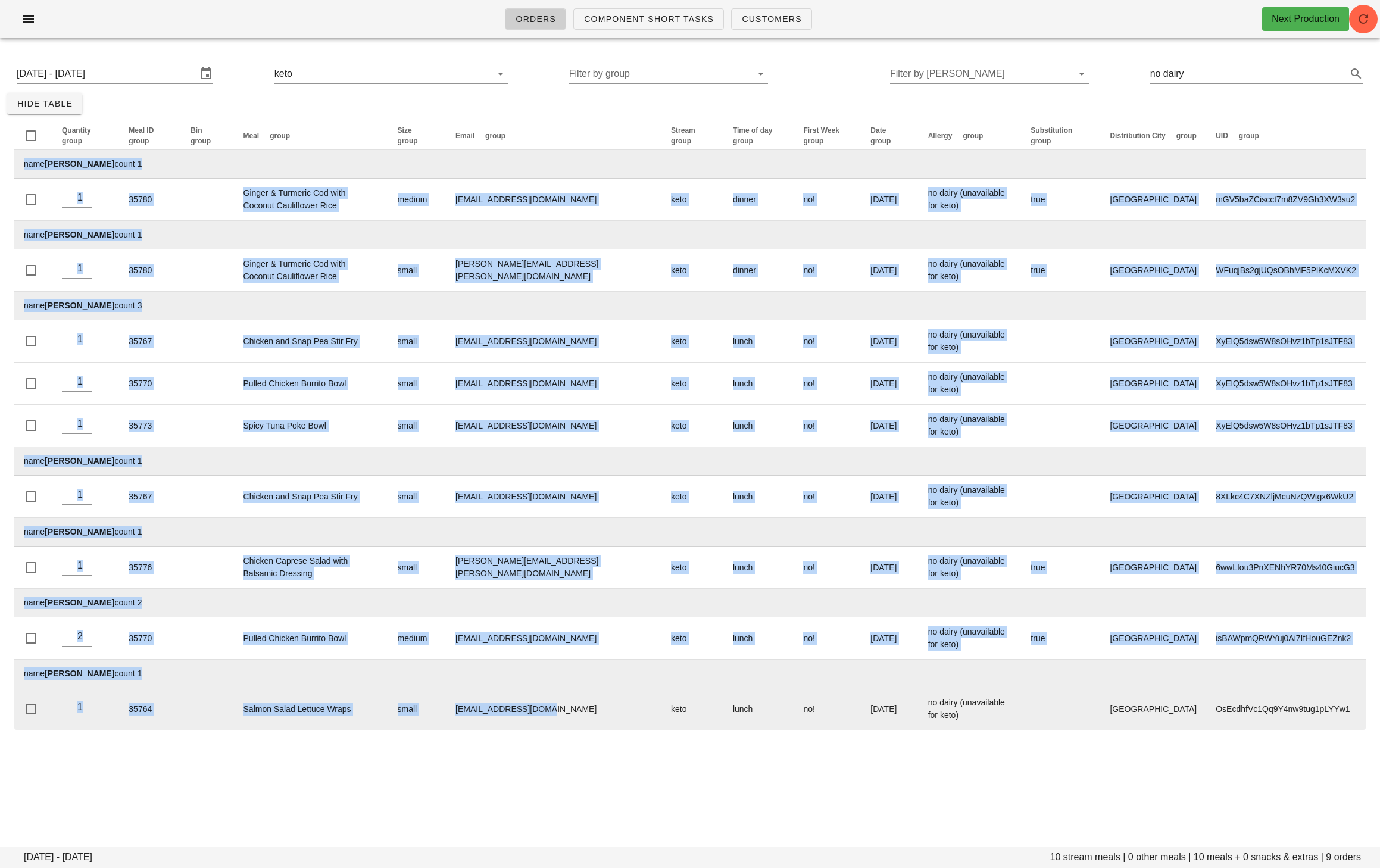
drag, startPoint x: 9, startPoint y: 148, endPoint x: 593, endPoint y: 714, distance: 813.3
click at [593, 650] on div "Quantity group Meal ID group Bin group Meal group Size group Email group Stream…" at bounding box center [690, 426] width 1366 height 623
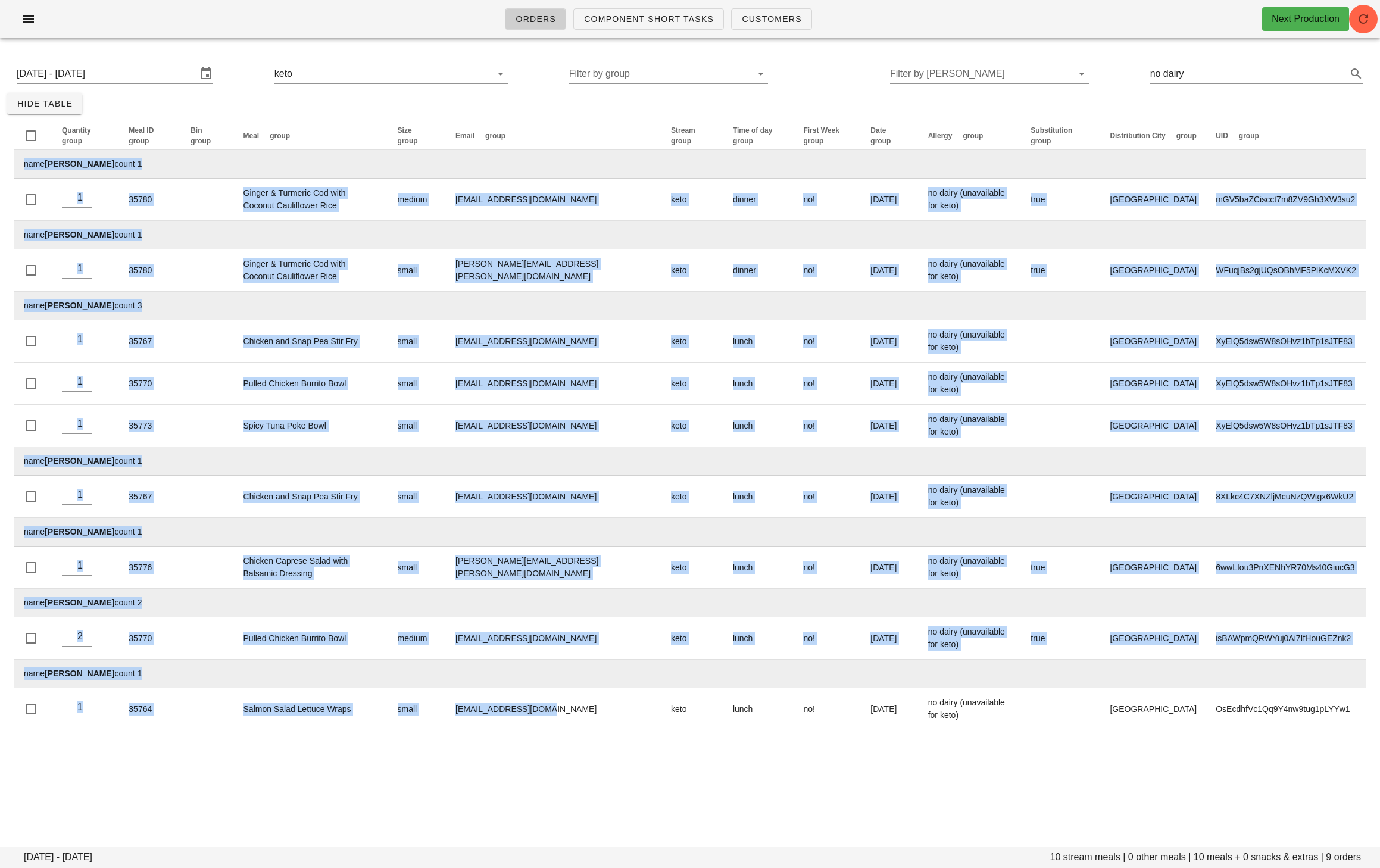
click at [580, 650] on div "[DATE] - [DATE] stream meals | 0 other meals | 10 meals + 0 snacks & extras | 9…" at bounding box center [690, 406] width 1380 height 715
